Goal: Information Seeking & Learning: Learn about a topic

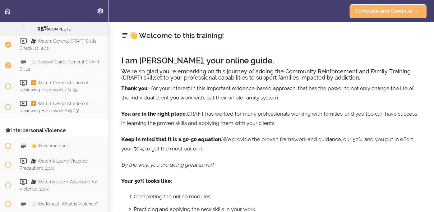
scroll to position [657, 0]
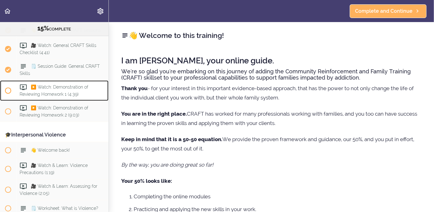
click at [52, 84] on span "▶️ Watch: Demonstration of Reviewing Homework 1 (4:39)" at bounding box center [54, 90] width 69 height 12
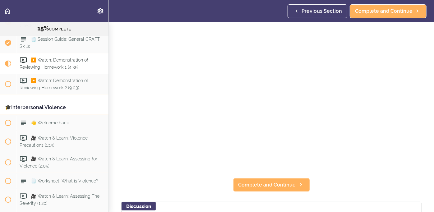
scroll to position [52, 0]
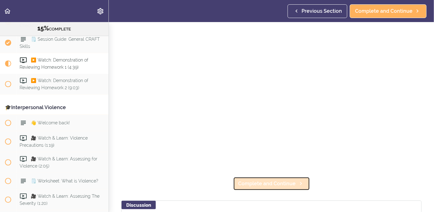
click at [241, 185] on span "Complete and Continue" at bounding box center [266, 183] width 57 height 7
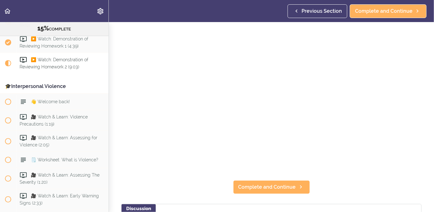
scroll to position [50, 0]
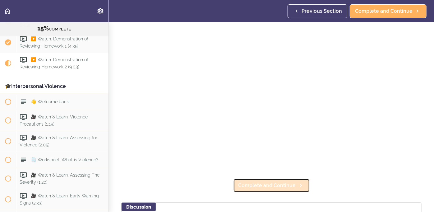
click at [255, 188] on span "Complete and Continue" at bounding box center [266, 185] width 57 height 7
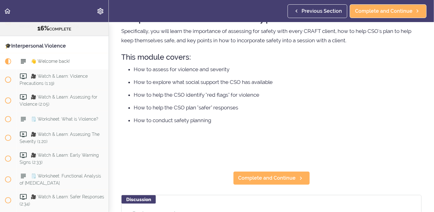
scroll to position [61, 0]
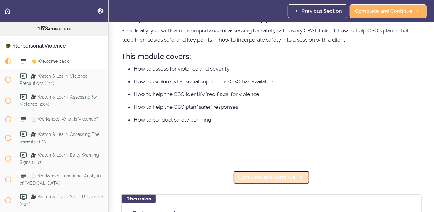
click at [274, 176] on span "Complete and Continue" at bounding box center [266, 177] width 57 height 7
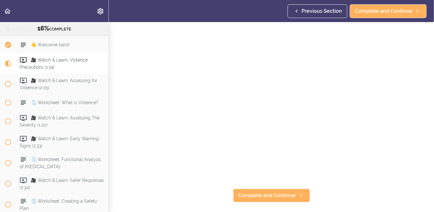
scroll to position [48, 0]
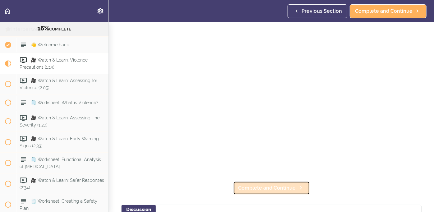
click at [255, 186] on span "Complete and Continue" at bounding box center [266, 187] width 57 height 7
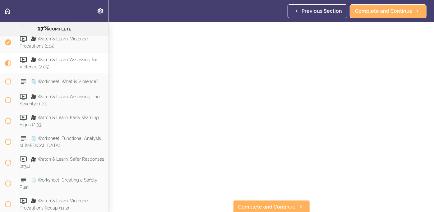
scroll to position [30, 0]
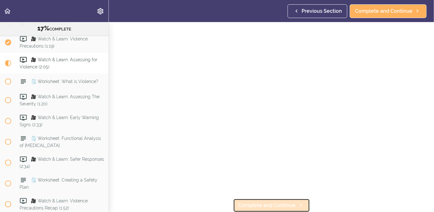
click at [261, 206] on span "Complete and Continue" at bounding box center [266, 205] width 57 height 7
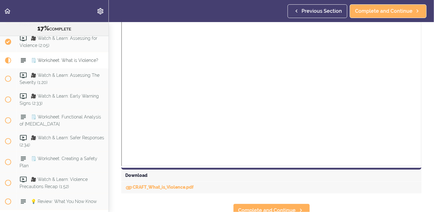
scroll to position [213, 0]
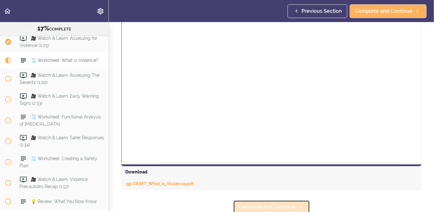
click at [262, 203] on span "Complete and Continue" at bounding box center [266, 206] width 57 height 7
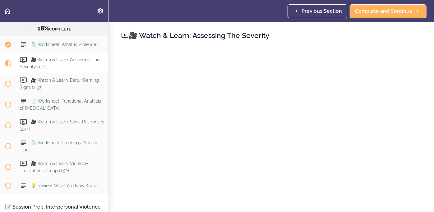
scroll to position [818, 0]
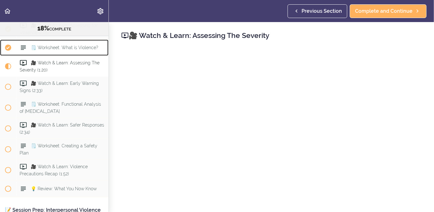
click at [51, 45] on span "🗒️ Worksheet: What is Violence?" at bounding box center [64, 47] width 67 height 5
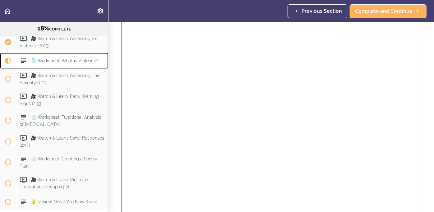
scroll to position [231, 0]
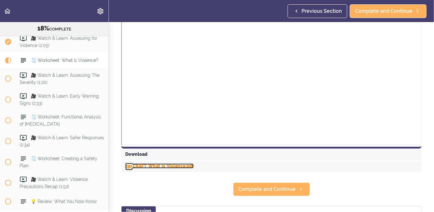
click at [154, 165] on link "CRAFT_What_is_Violence.pdf" at bounding box center [159, 165] width 68 height 5
click at [235, 163] on div "CRAFT_What_is_Violence.pdf" at bounding box center [271, 166] width 300 height 12
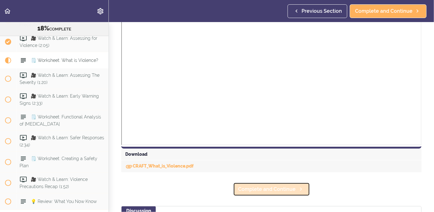
click at [276, 189] on span "Complete and Continue" at bounding box center [266, 188] width 57 height 7
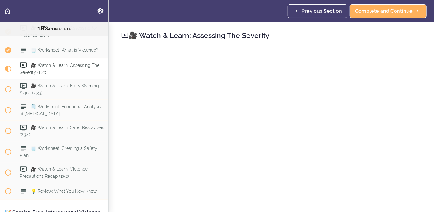
scroll to position [814, 0]
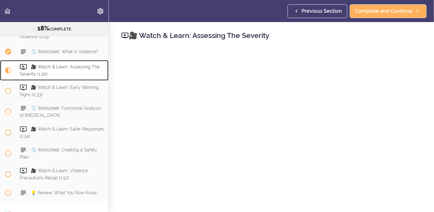
click at [70, 64] on span "🎥 Watch & Learn: Assessing The Severity (1:20)" at bounding box center [60, 70] width 80 height 12
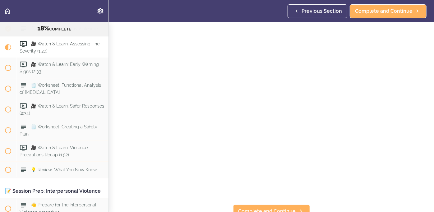
scroll to position [30, 0]
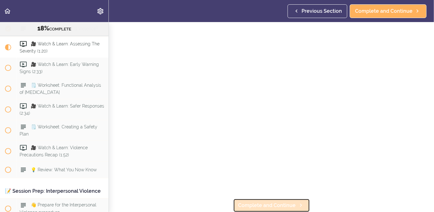
click at [275, 199] on link "Complete and Continue" at bounding box center [271, 205] width 77 height 14
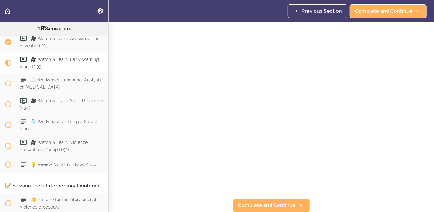
scroll to position [30, 0]
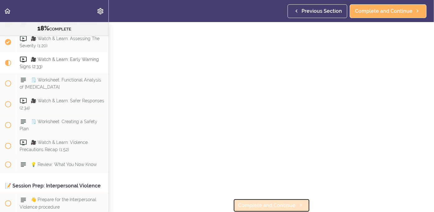
click at [249, 205] on span "Complete and Continue" at bounding box center [266, 205] width 57 height 7
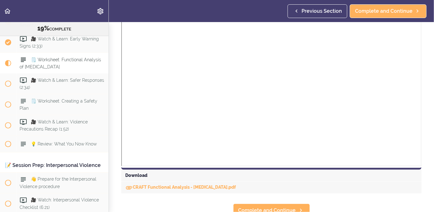
scroll to position [180, 0]
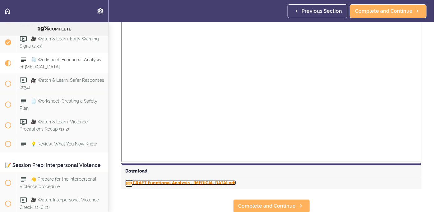
click at [175, 183] on link "CRAFT Functional Analysis - [MEDICAL_DATA].pdf" at bounding box center [180, 182] width 111 height 5
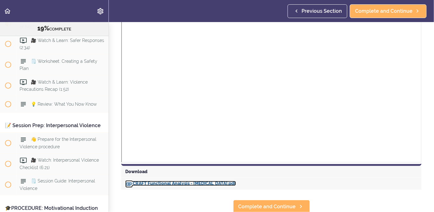
scroll to position [180, 0]
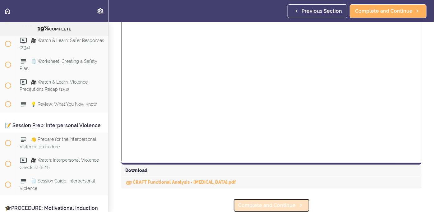
click at [260, 208] on span "Complete and Continue" at bounding box center [266, 205] width 57 height 7
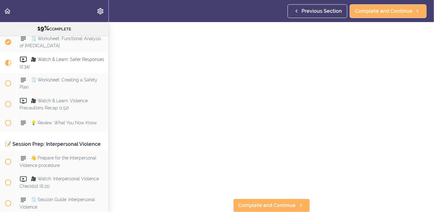
scroll to position [30, 0]
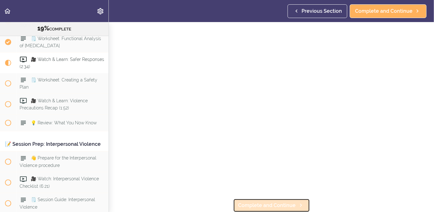
click at [244, 205] on span "Complete and Continue" at bounding box center [266, 205] width 57 height 7
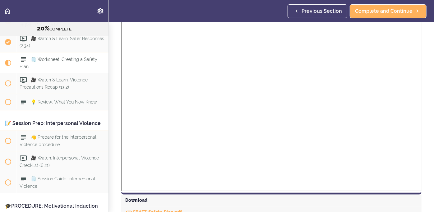
scroll to position [284, 0]
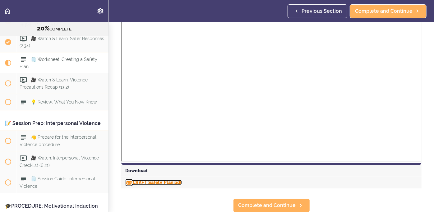
click at [157, 181] on link "CRAFT_Safety_Plan.pdf" at bounding box center [153, 182] width 57 height 5
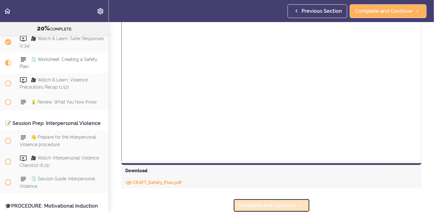
click at [276, 203] on span "Complete and Continue" at bounding box center [266, 205] width 57 height 7
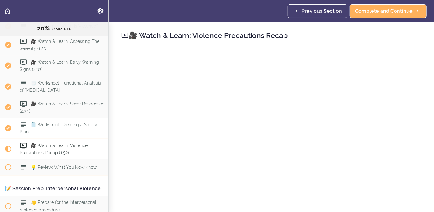
scroll to position [838, 0]
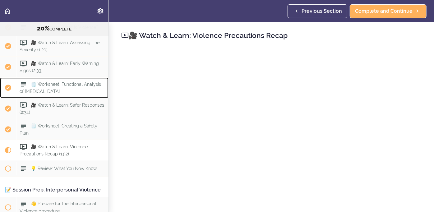
click at [57, 81] on span "🗒️ Worksheet: Functional Analysis of [MEDICAL_DATA]" at bounding box center [60, 87] width 81 height 12
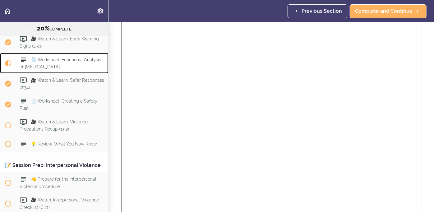
scroll to position [180, 0]
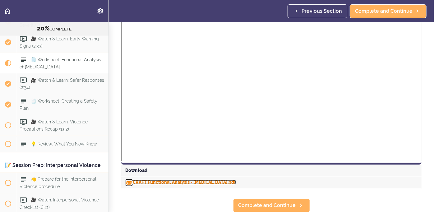
click at [194, 183] on link "CRAFT Functional Analysis - [MEDICAL_DATA].pdf" at bounding box center [180, 182] width 111 height 5
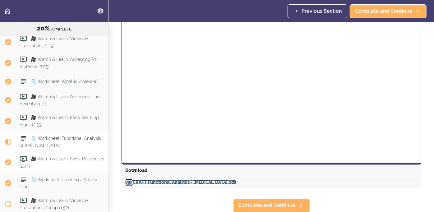
scroll to position [766, 0]
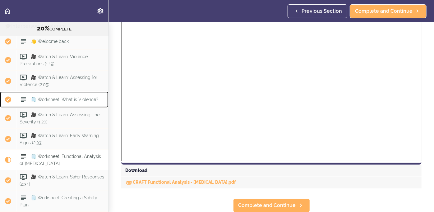
click at [49, 97] on span "🗒️ Worksheet: What is Violence?" at bounding box center [64, 99] width 67 height 5
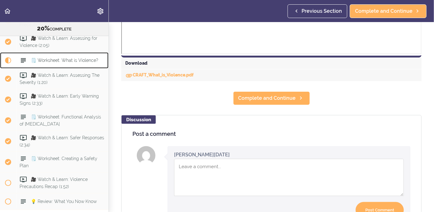
scroll to position [320, 0]
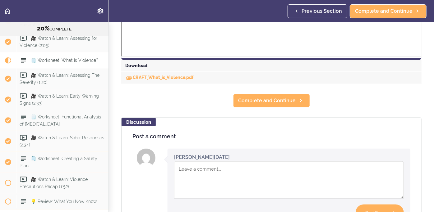
click at [153, 84] on section "Online Program: CRAFT Training for Professionals 20% COMPLETE 📜Introduction to …" at bounding box center [217, 117] width 434 height 190
click at [152, 81] on div "CRAFT_What_is_Violence.pdf" at bounding box center [271, 78] width 300 height 12
click at [141, 78] on link "CRAFT_What_is_Violence.pdf" at bounding box center [159, 77] width 68 height 5
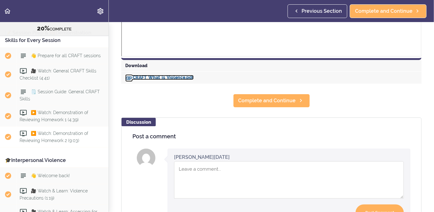
scroll to position [627, 0]
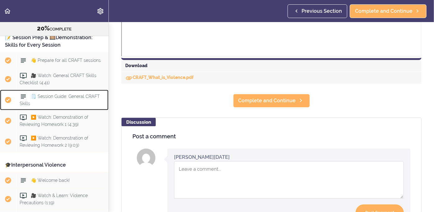
click at [58, 94] on span "🗒️ Session Guide: General CRAFT Skills" at bounding box center [60, 100] width 80 height 12
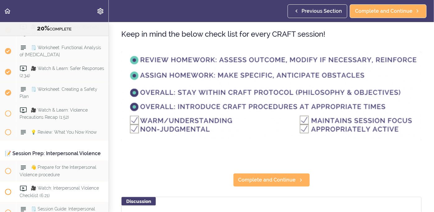
scroll to position [874, 0]
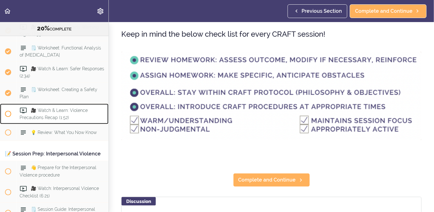
click at [7, 111] on span at bounding box center [8, 114] width 6 height 6
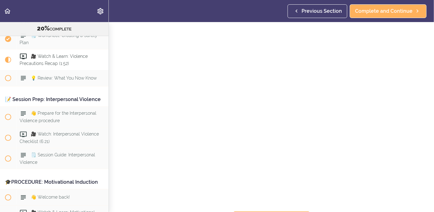
scroll to position [30, 0]
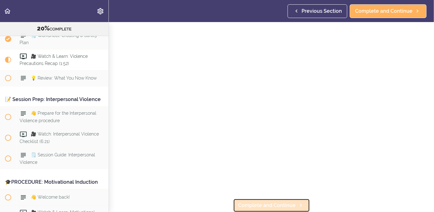
click at [279, 206] on span "Complete and Continue" at bounding box center [266, 205] width 57 height 7
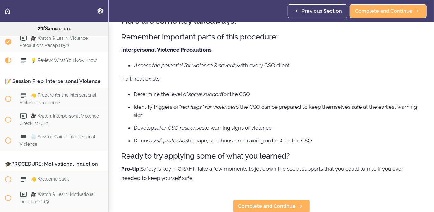
scroll to position [41, 0]
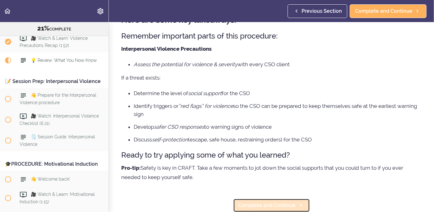
click at [263, 210] on link "Complete and Continue" at bounding box center [271, 205] width 77 height 14
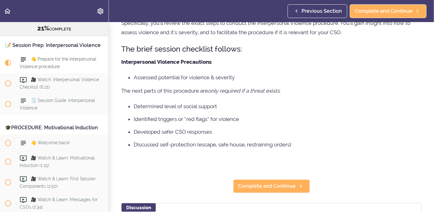
scroll to position [68, 0]
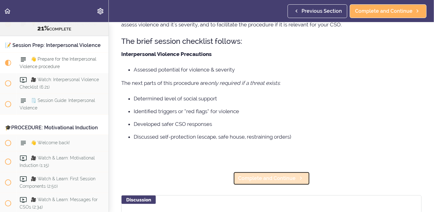
click at [246, 178] on span "Complete and Continue" at bounding box center [266, 178] width 57 height 7
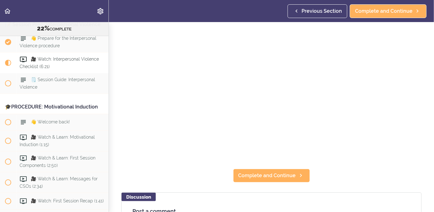
scroll to position [70, 0]
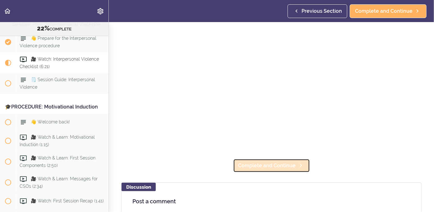
drag, startPoint x: 198, startPoint y: 190, endPoint x: 251, endPoint y: 170, distance: 56.9
click at [251, 170] on link "Complete and Continue" at bounding box center [271, 166] width 77 height 14
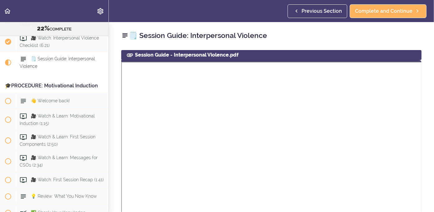
click at [128, 56] on icon at bounding box center [129, 54] width 7 height 7
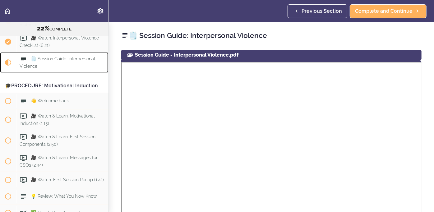
click at [25, 55] on icon at bounding box center [23, 58] width 7 height 7
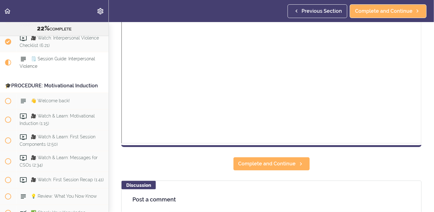
scroll to position [196, 0]
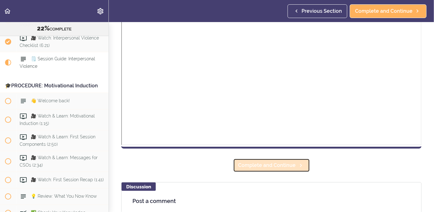
click at [271, 167] on span "Complete and Continue" at bounding box center [266, 165] width 57 height 7
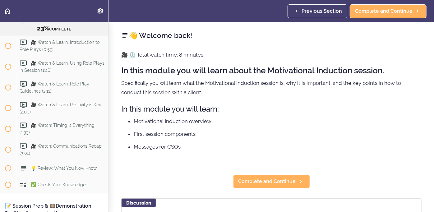
scroll to position [1833, 0]
